Goal: Check status: Check status

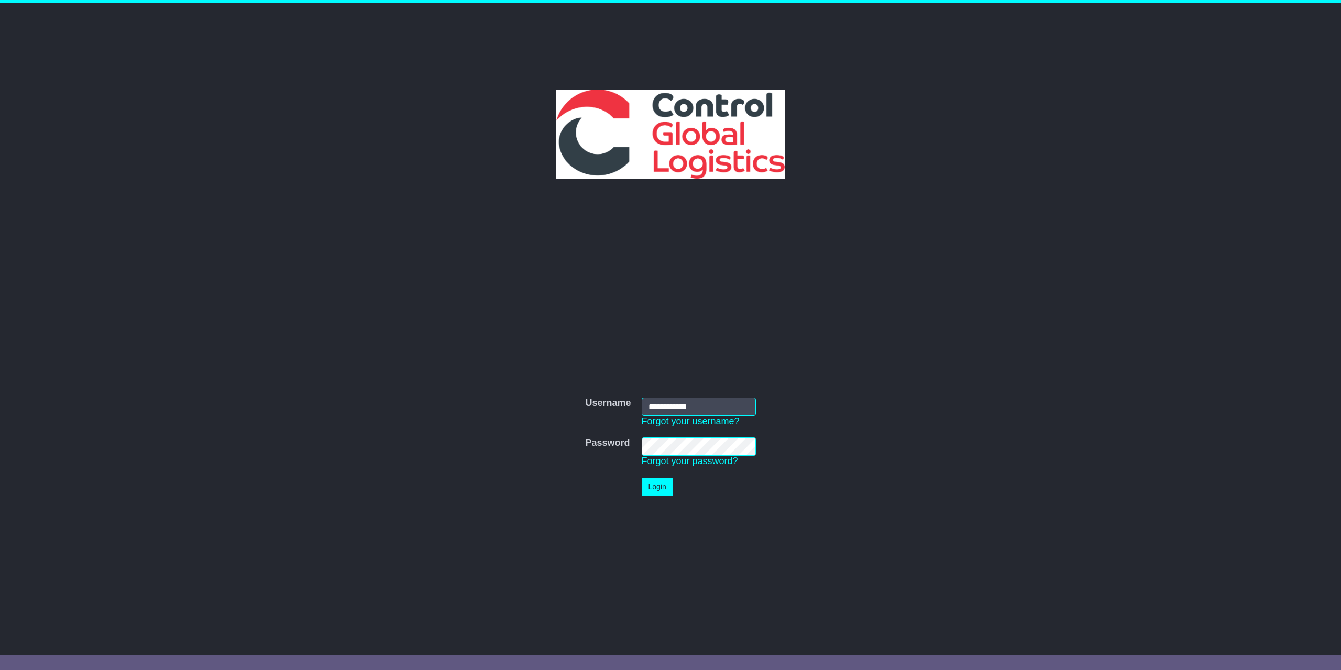
type input "**********"
click at [667, 486] on button "Login" at bounding box center [656, 487] width 31 height 18
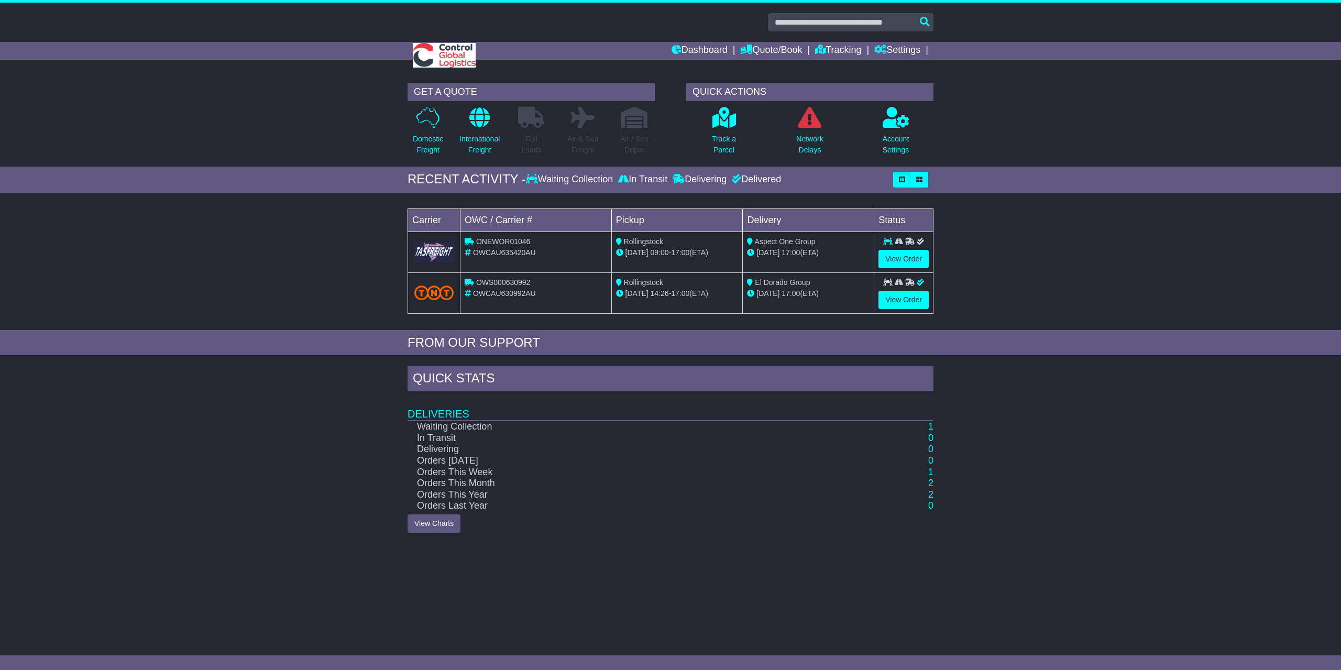
click at [1017, 240] on div "Loading... No bookings found Carrier OWC / Carrier # Pickup Delivery Status ONE…" at bounding box center [670, 264] width 1341 height 132
click at [916, 296] on link "View Order" at bounding box center [903, 300] width 50 height 18
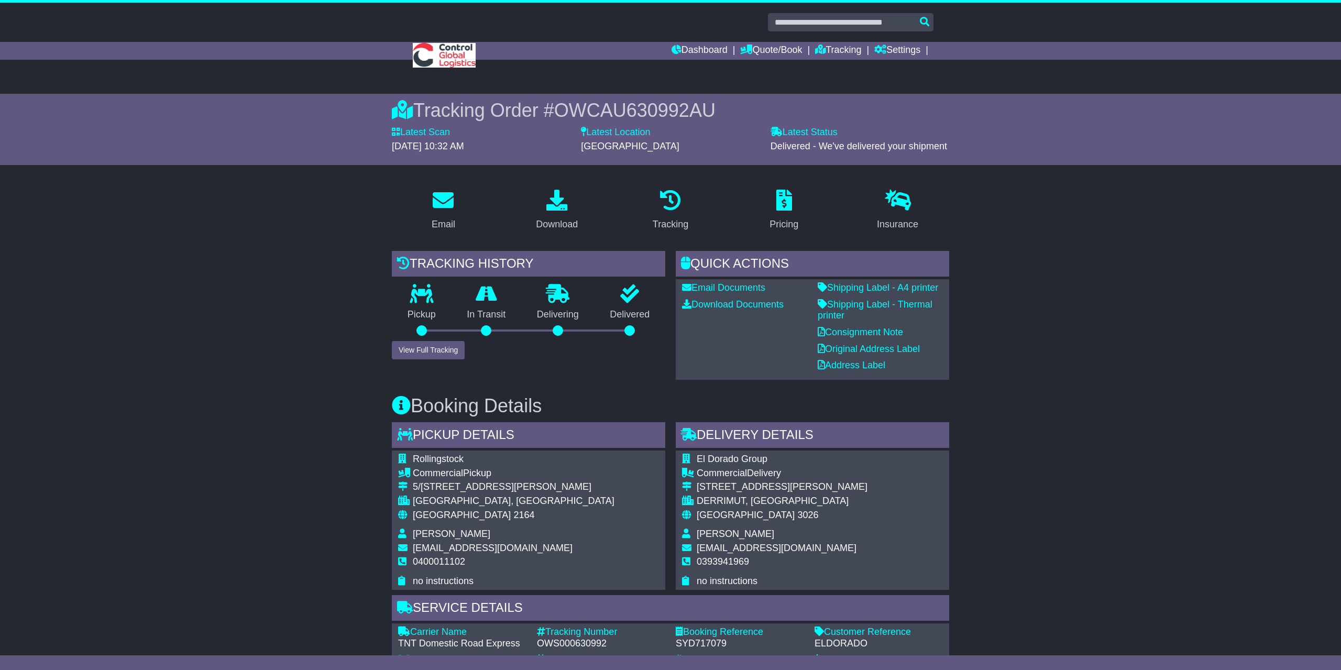
scroll to position [440, 0]
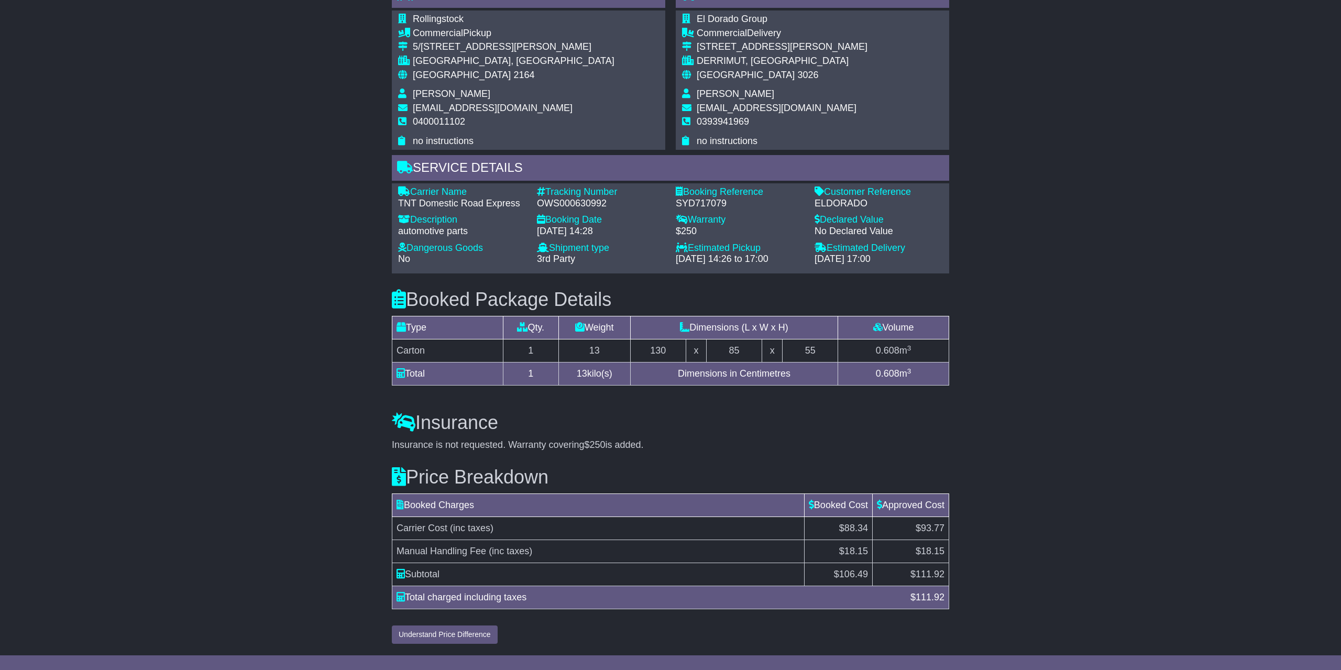
click at [1059, 207] on div "Email Download Tracking Pricing Insurance" at bounding box center [670, 195] width 1341 height 908
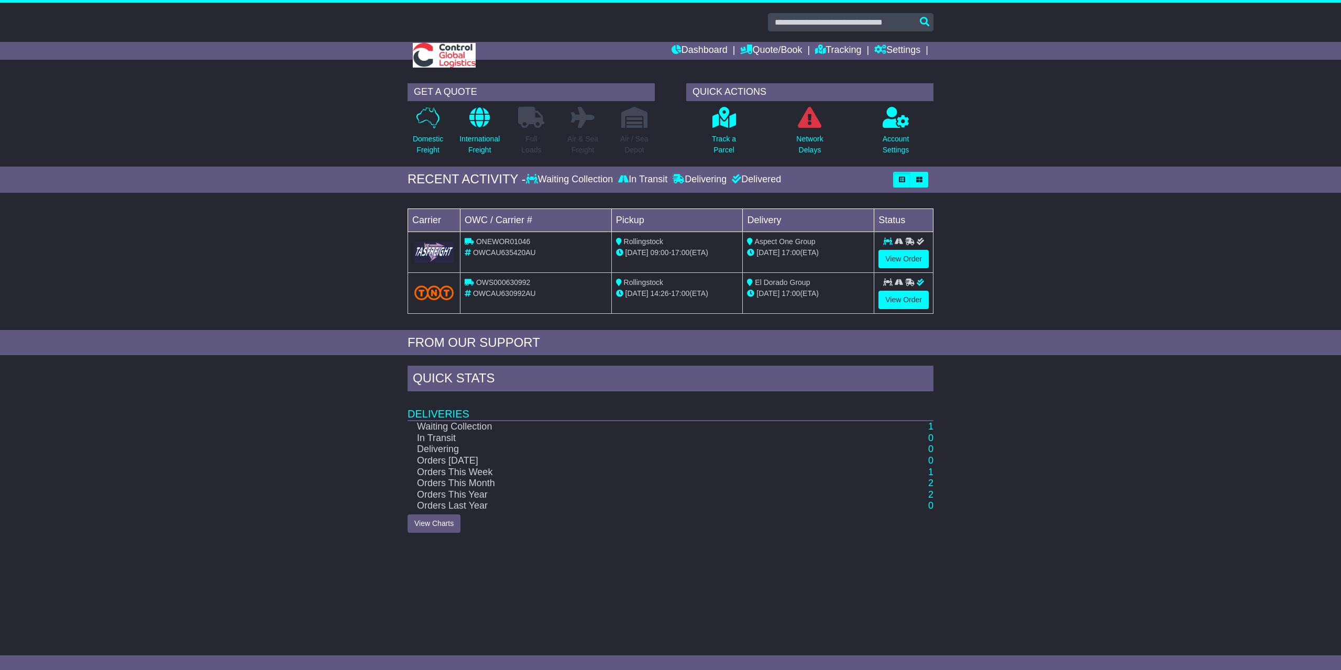
click at [1163, 508] on div "Quick Stats Deliveries Waiting Collection 1 In Transit 0 Delivering 0 Orders To…" at bounding box center [670, 449] width 1341 height 178
drag, startPoint x: 878, startPoint y: 414, endPoint x: 845, endPoint y: 485, distance: 78.5
click at [878, 414] on td "Deliveries" at bounding box center [670, 407] width 526 height 27
click at [954, 577] on div "GET A QUOTE Domestic Freight International Freight Full Loads Air & Sea Freight" at bounding box center [670, 358] width 1341 height 560
click at [1226, 223] on div "Loading... No bookings found Carrier OWC / Carrier # Pickup Delivery Status ONE…" at bounding box center [670, 264] width 1341 height 132
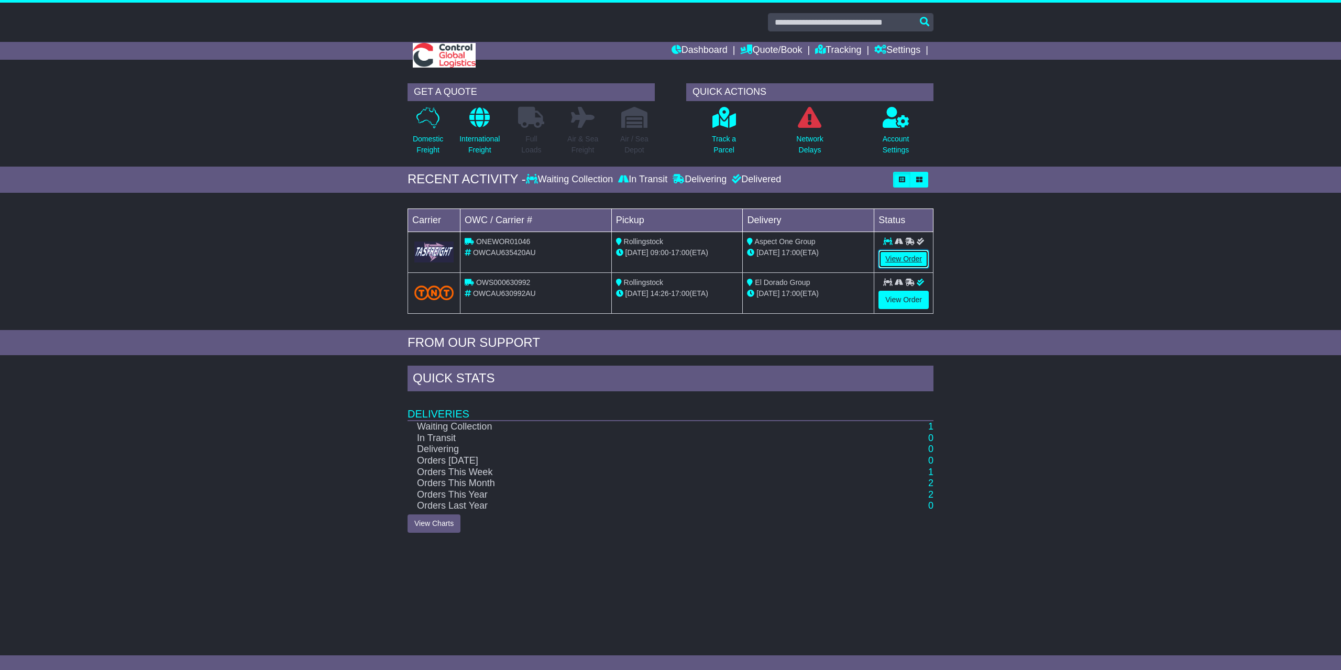
click at [910, 257] on link "View Order" at bounding box center [903, 259] width 50 height 18
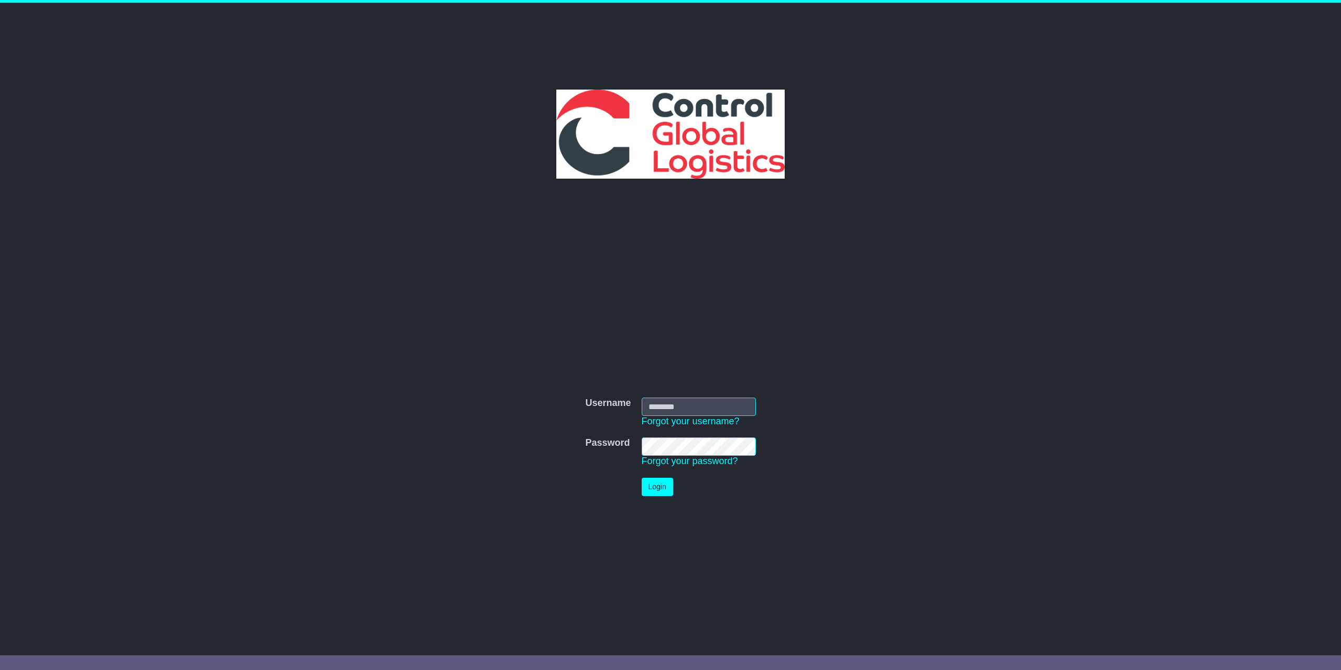
click at [701, 398] on input "Username" at bounding box center [698, 406] width 114 height 18
type input "**********"
click at [650, 483] on button "Login" at bounding box center [656, 487] width 31 height 18
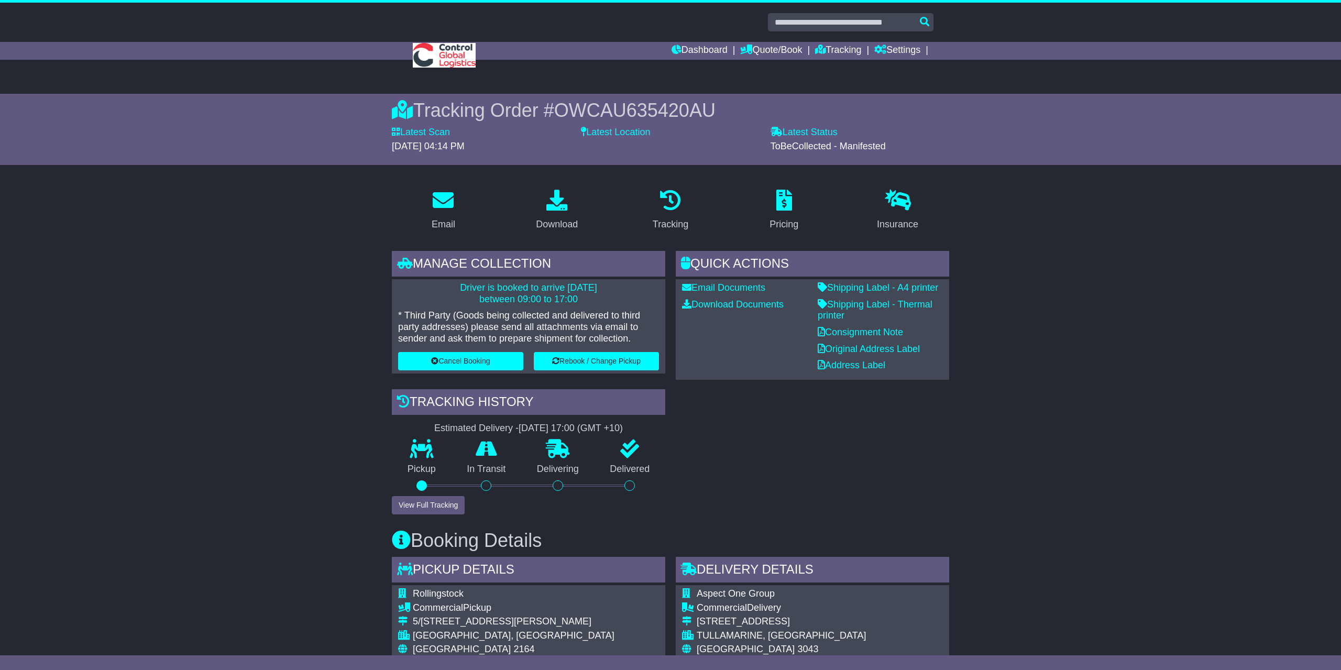
drag, startPoint x: 1058, startPoint y: 301, endPoint x: 1048, endPoint y: 301, distance: 9.9
click at [929, 288] on link "Shipping Label - A4 printer" at bounding box center [877, 287] width 120 height 10
click at [903, 332] on link "Consignment Note" at bounding box center [859, 332] width 85 height 10
